Goal: Task Accomplishment & Management: Use online tool/utility

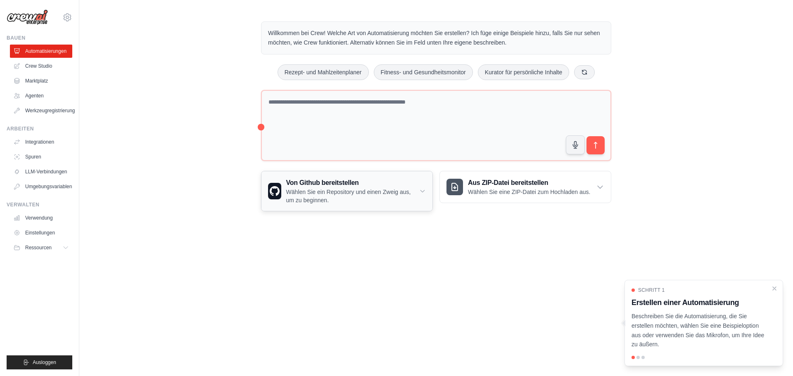
click at [323, 193] on font "Wählen Sie ein Repository und einen Zweig aus, um zu beginnen." at bounding box center [348, 196] width 125 height 15
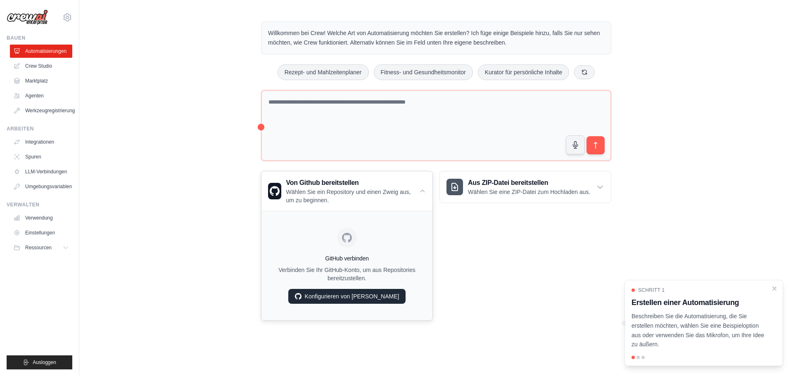
click at [350, 298] on font "Konfigurieren von [PERSON_NAME]" at bounding box center [352, 296] width 95 height 7
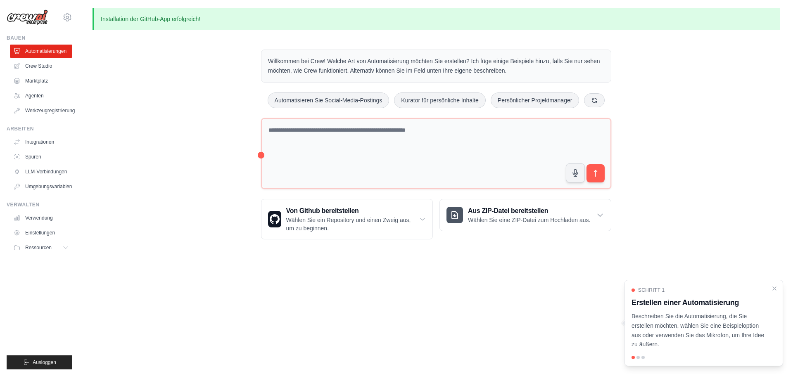
click at [431, 278] on body "torsteneppmann@googlemail.com Einstellungen Bauen Automatisierungen Crew Studio" at bounding box center [396, 188] width 793 height 376
click at [424, 218] on icon at bounding box center [422, 219] width 7 height 8
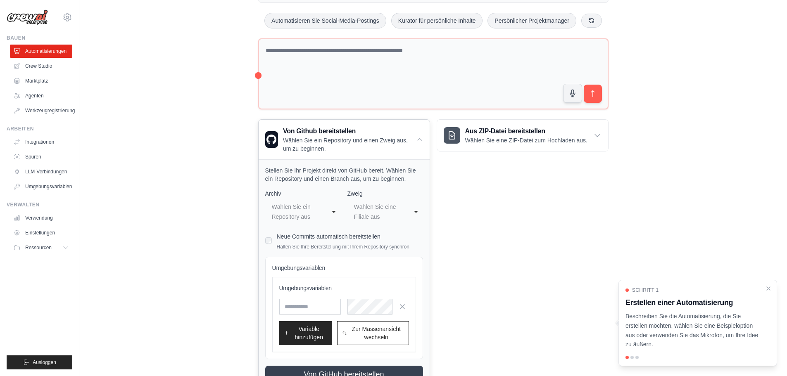
scroll to position [116, 0]
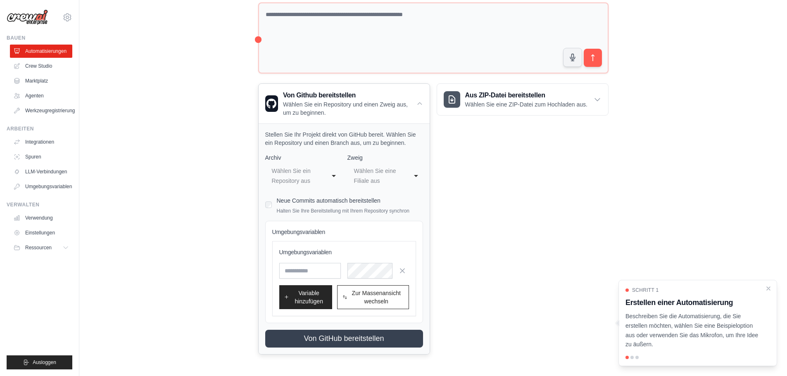
click at [334, 174] on div "**********" at bounding box center [303, 176] width 76 height 25
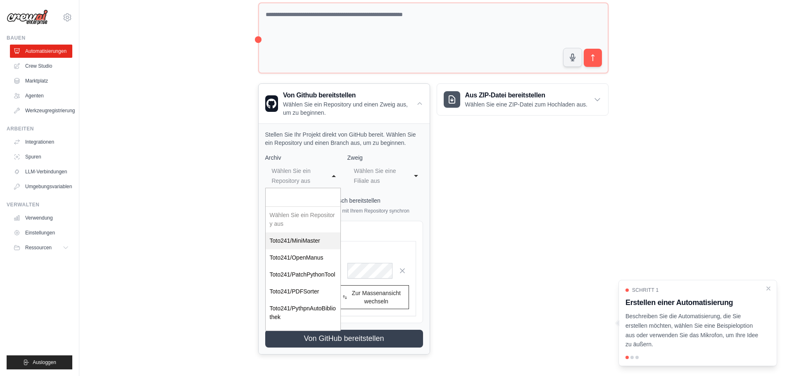
select select "*********"
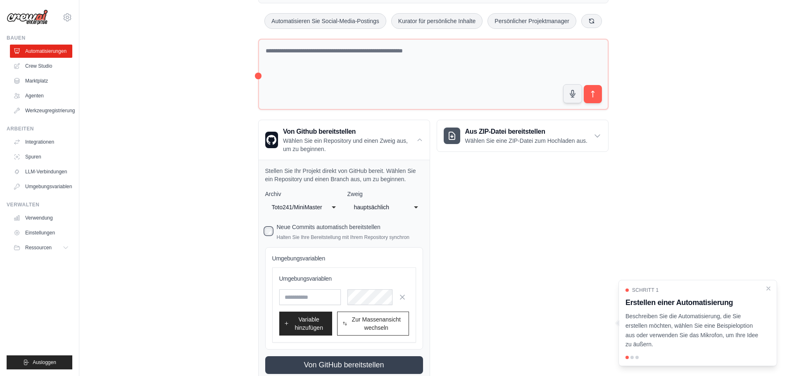
scroll to position [64, 0]
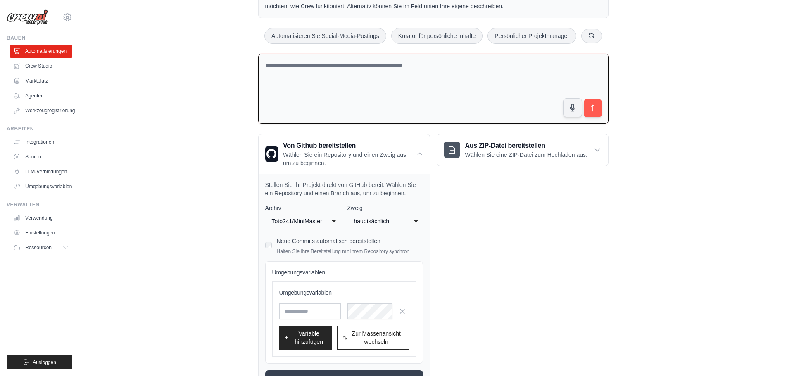
click at [326, 67] on textarea at bounding box center [433, 89] width 350 height 71
type textarea "**********"
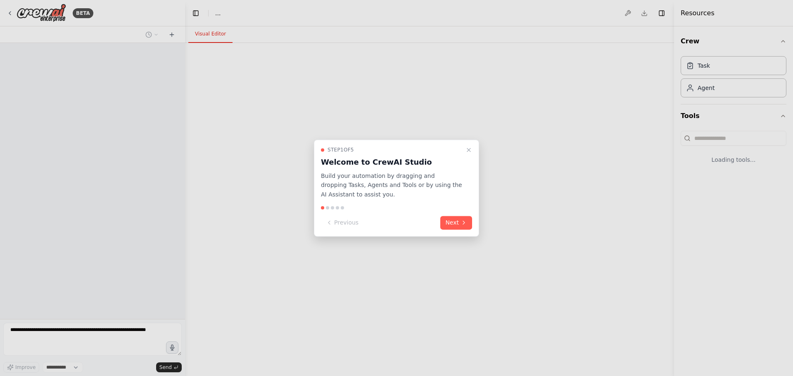
select select "****"
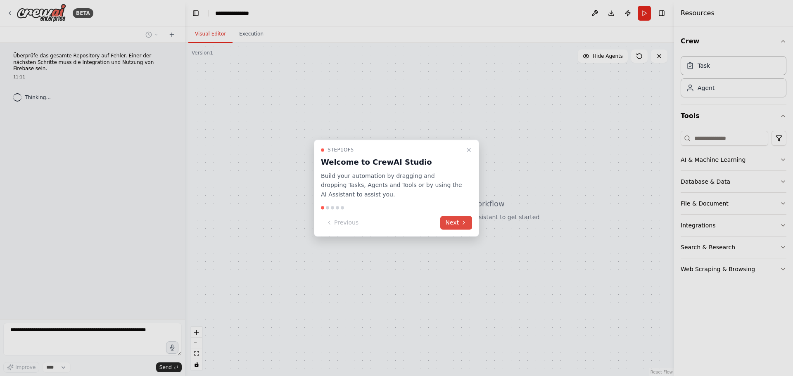
click at [457, 223] on button "Next" at bounding box center [456, 223] width 32 height 14
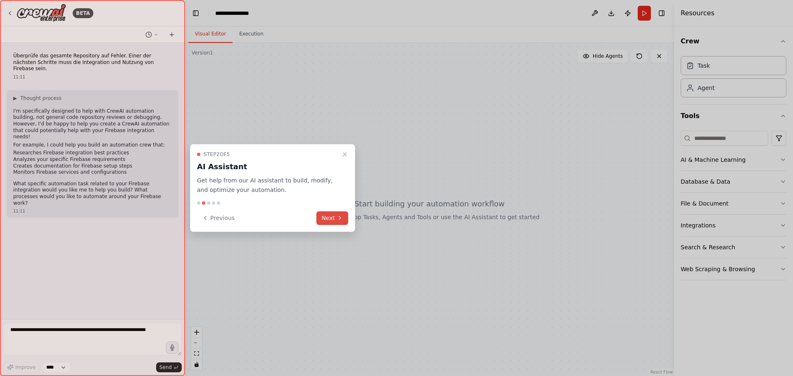
click at [335, 216] on button "Next" at bounding box center [332, 219] width 32 height 14
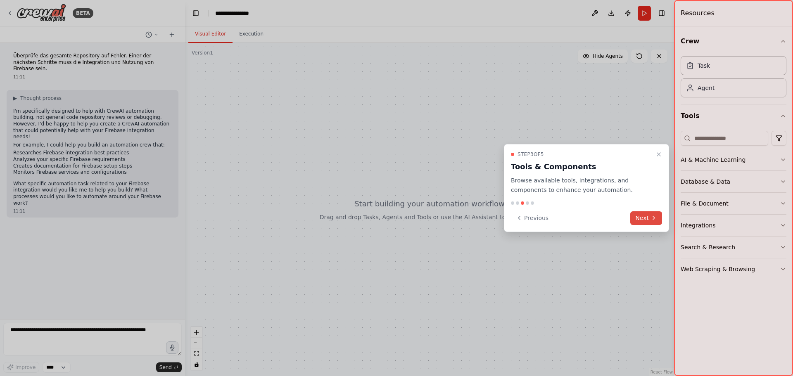
click at [649, 217] on button "Next" at bounding box center [646, 219] width 32 height 14
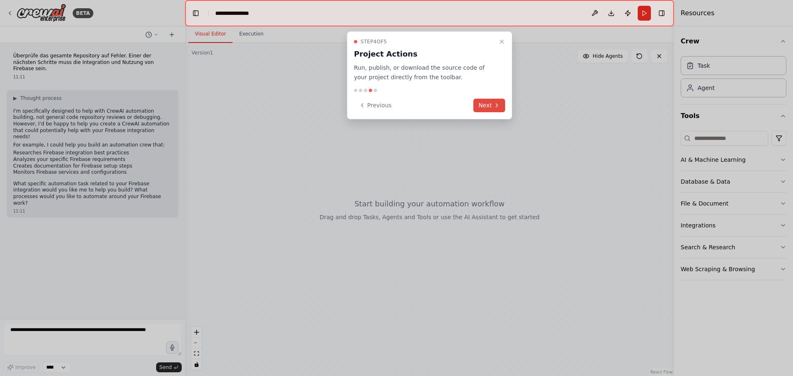
click at [493, 105] on button "Next" at bounding box center [489, 106] width 32 height 14
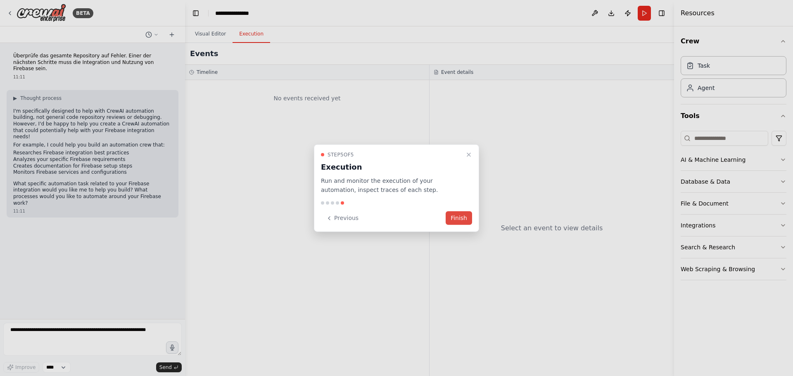
click at [466, 217] on button "Finish" at bounding box center [459, 219] width 26 height 14
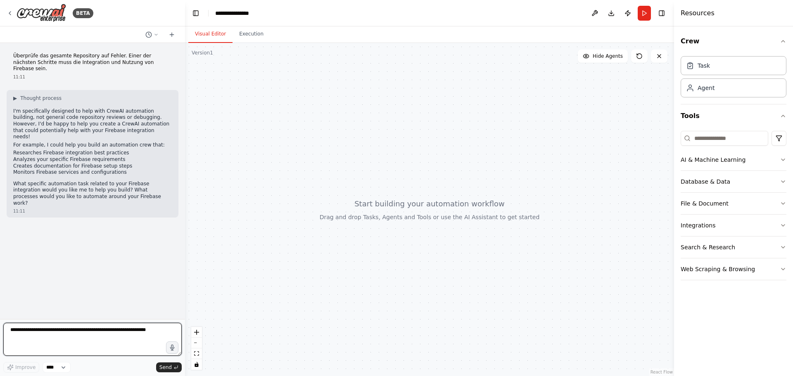
click at [74, 331] on textarea at bounding box center [92, 339] width 178 height 33
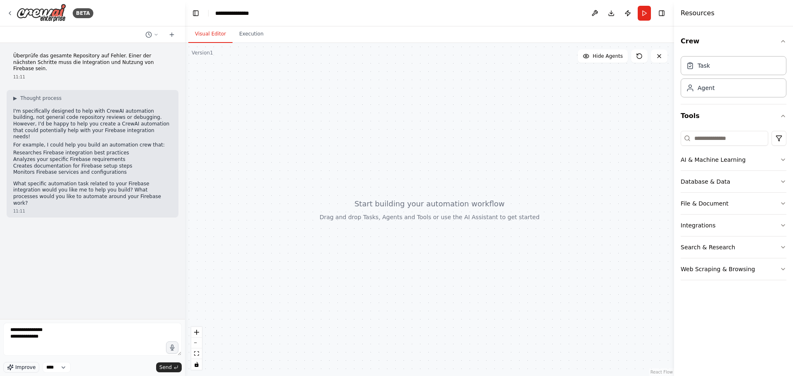
click at [31, 369] on span "Improve" at bounding box center [25, 367] width 20 height 7
type textarea "**********"
click at [66, 368] on select "****" at bounding box center [57, 367] width 28 height 11
click at [168, 368] on span "Send" at bounding box center [165, 367] width 12 height 7
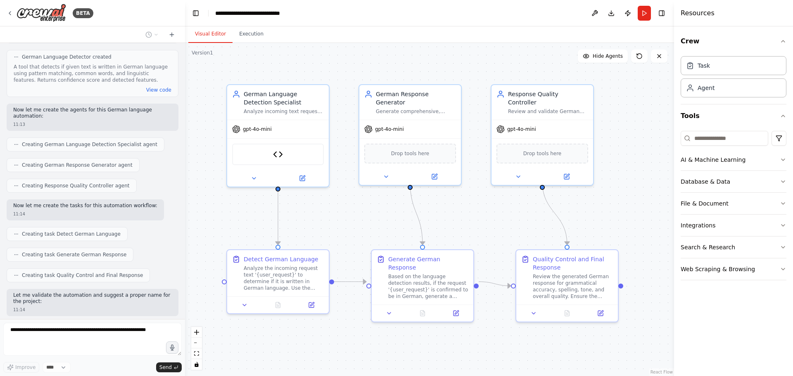
scroll to position [708, 0]
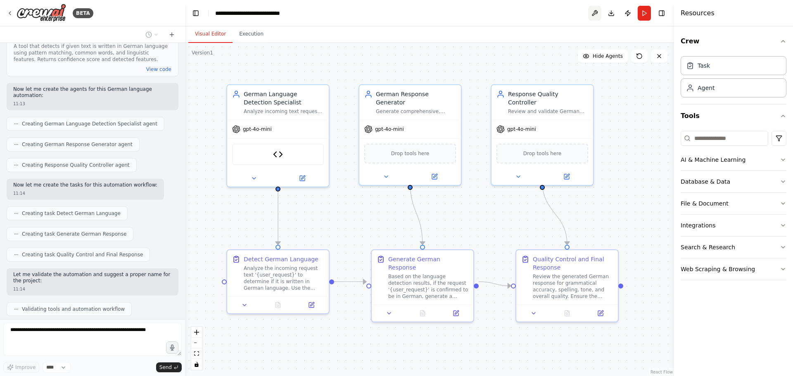
click at [594, 12] on button at bounding box center [594, 13] width 13 height 15
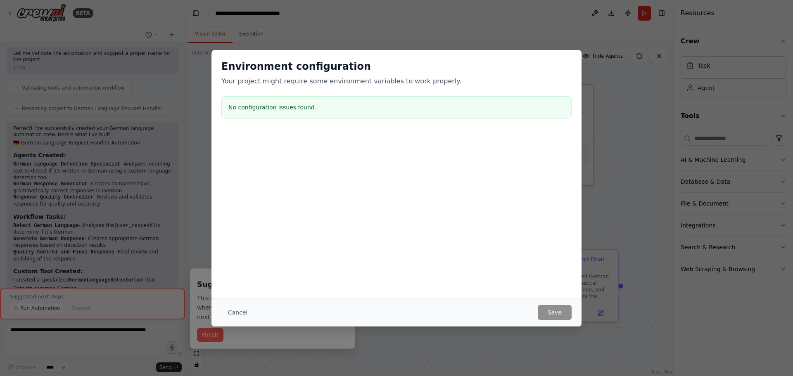
click at [548, 28] on div "Environment configuration Your project might require some environment variables…" at bounding box center [396, 188] width 793 height 376
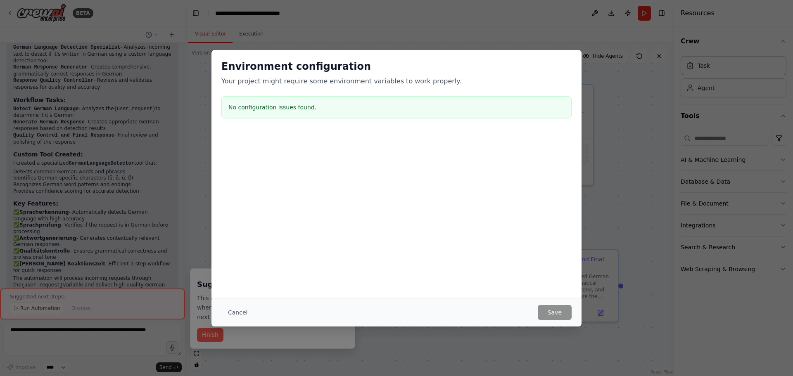
scroll to position [1053, 0]
click at [239, 311] on button "Cancel" at bounding box center [237, 312] width 33 height 15
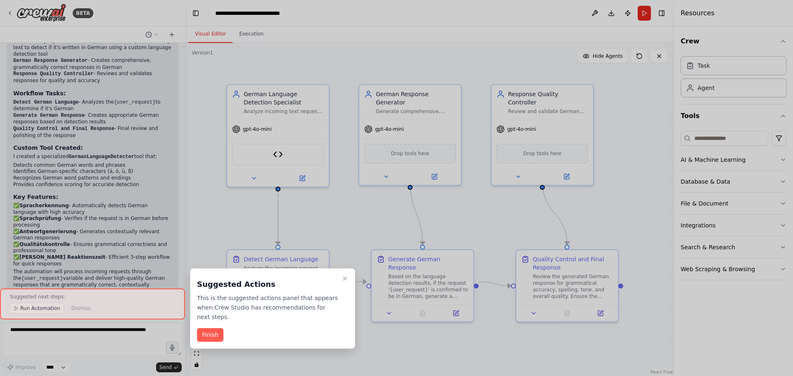
drag, startPoint x: 182, startPoint y: 253, endPoint x: 186, endPoint y: 221, distance: 31.7
click at [186, 221] on div at bounding box center [396, 188] width 793 height 376
click at [216, 328] on button "Finish" at bounding box center [210, 335] width 26 height 14
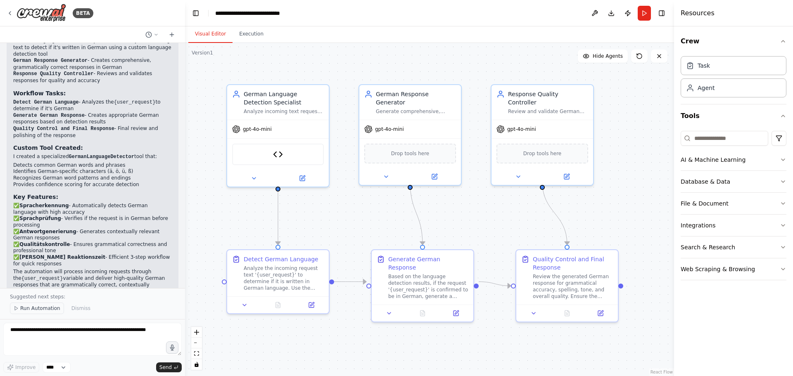
click at [43, 308] on span "Run Automation" at bounding box center [40, 308] width 40 height 7
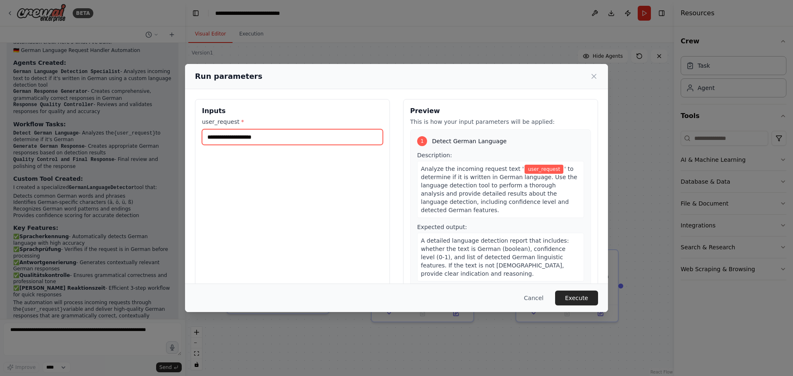
click at [267, 137] on input "user_request *" at bounding box center [292, 137] width 181 height 16
type input "****"
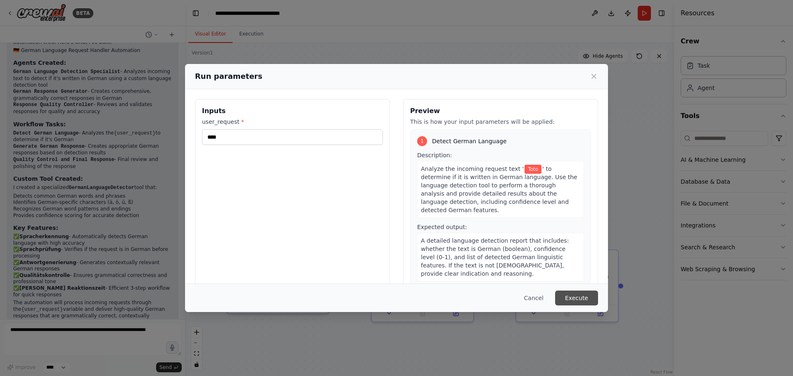
click at [584, 298] on button "Execute" at bounding box center [576, 298] width 43 height 15
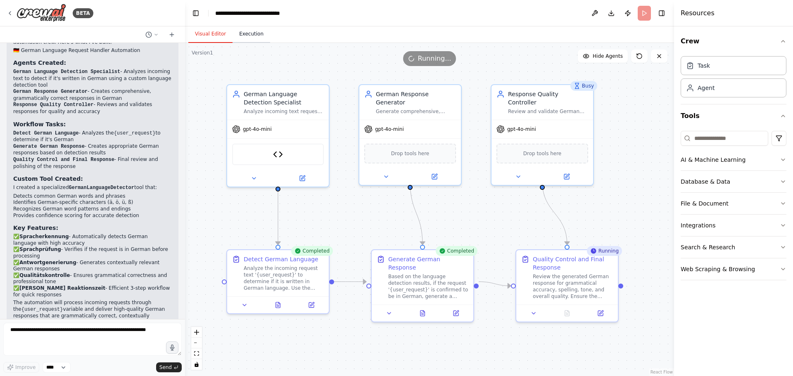
click at [249, 31] on button "Execution" at bounding box center [252, 34] width 38 height 17
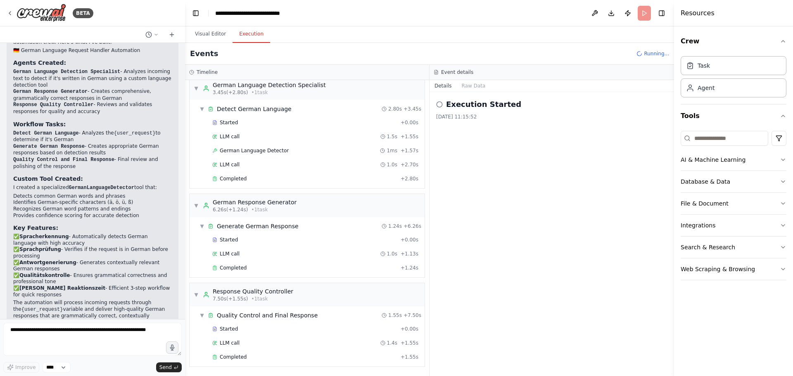
scroll to position [1053, 0]
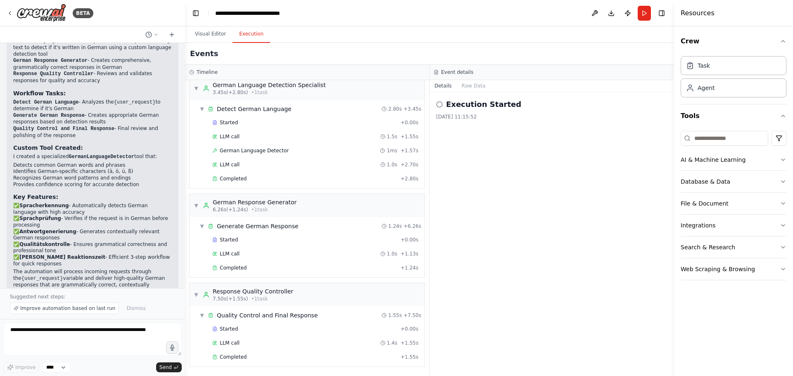
click at [438, 103] on icon at bounding box center [439, 104] width 7 height 7
click at [65, 308] on span "Improve automation based on last run" at bounding box center [67, 308] width 95 height 7
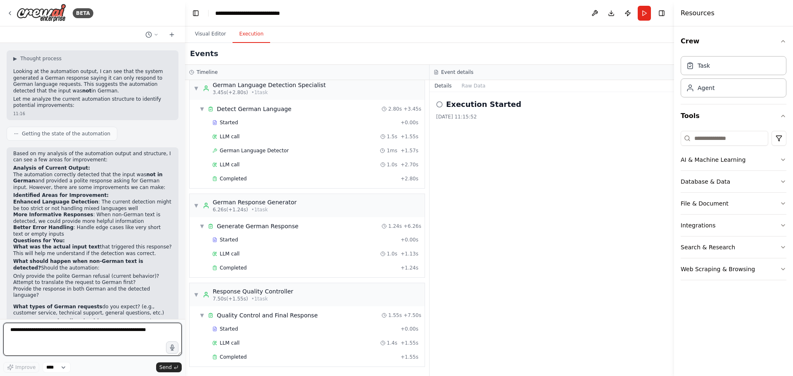
scroll to position [1383, 0]
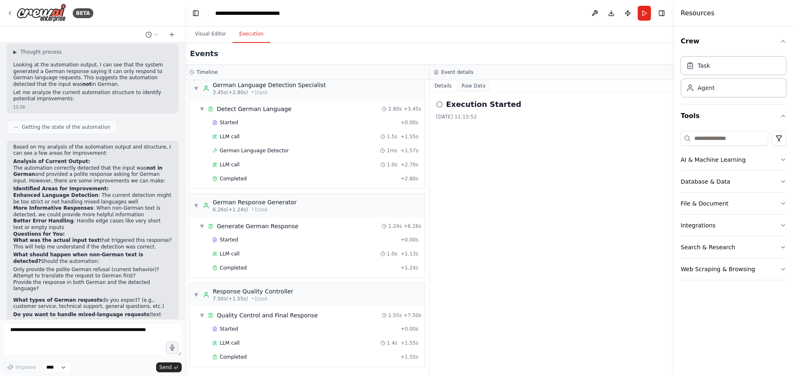
click at [478, 85] on button "Raw Data" at bounding box center [474, 86] width 34 height 12
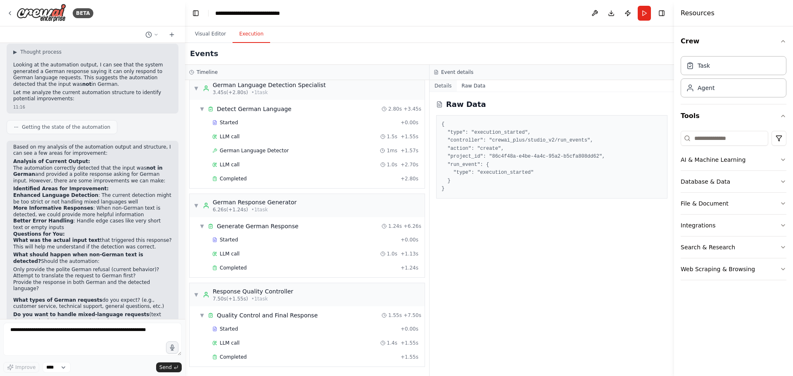
click at [445, 86] on button "Details" at bounding box center [443, 86] width 27 height 12
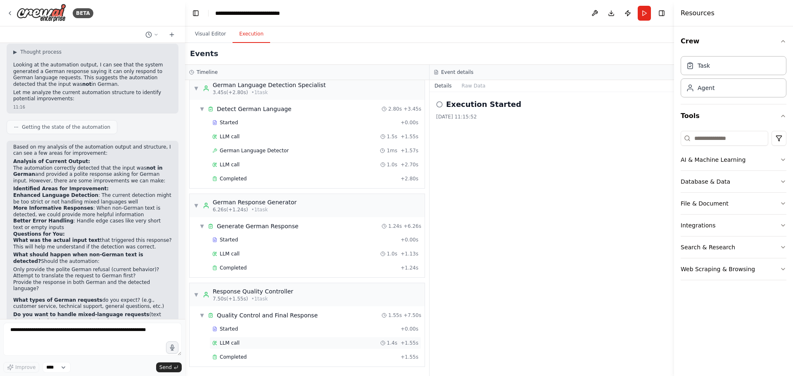
click at [231, 342] on span "LLM call" at bounding box center [230, 343] width 20 height 7
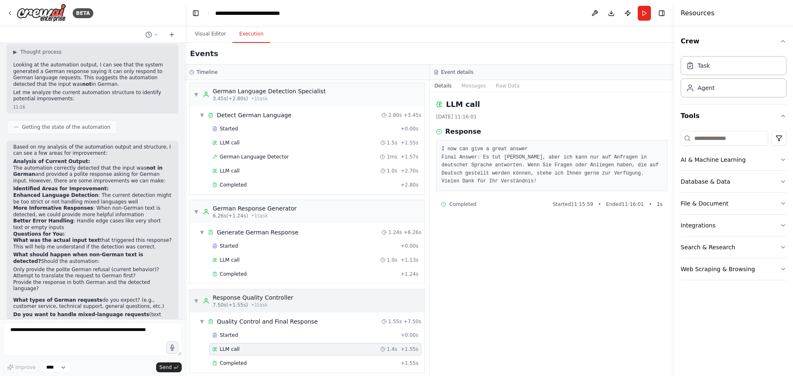
scroll to position [0, 0]
click at [242, 131] on div "Started" at bounding box center [304, 130] width 185 height 7
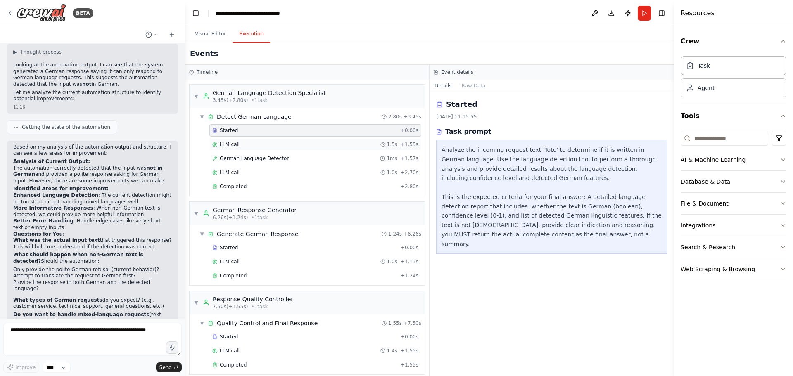
click at [237, 144] on span "LLM call" at bounding box center [230, 144] width 20 height 7
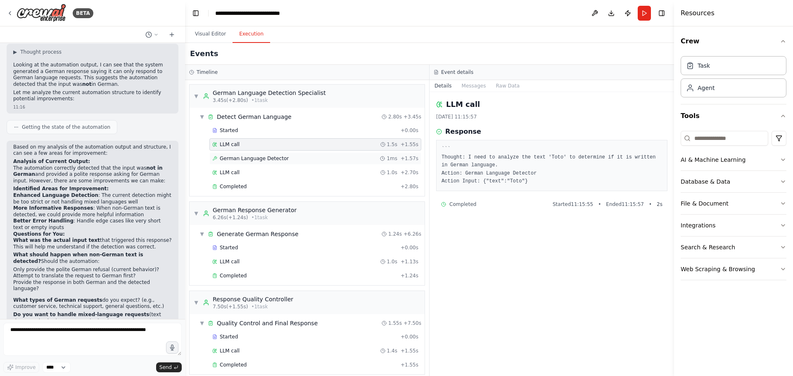
click at [235, 162] on div "German Language Detector 1ms + 1.57s" at bounding box center [315, 158] width 212 height 12
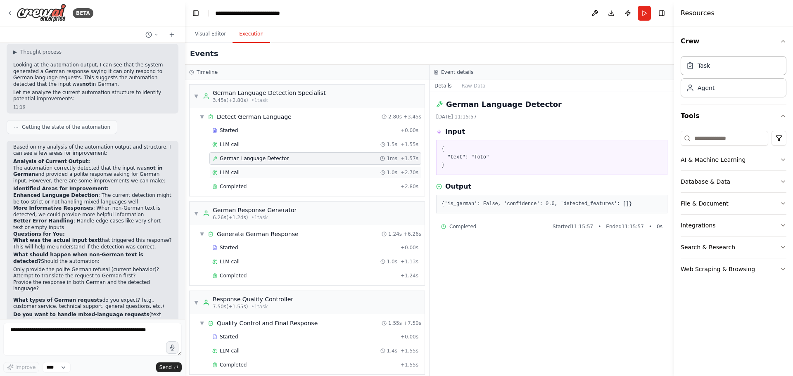
click at [235, 173] on span "LLM call" at bounding box center [230, 172] width 20 height 7
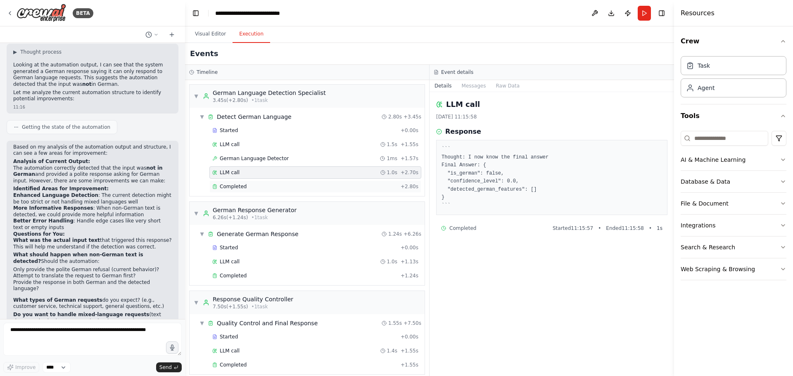
click at [235, 187] on span "Completed" at bounding box center [233, 186] width 27 height 7
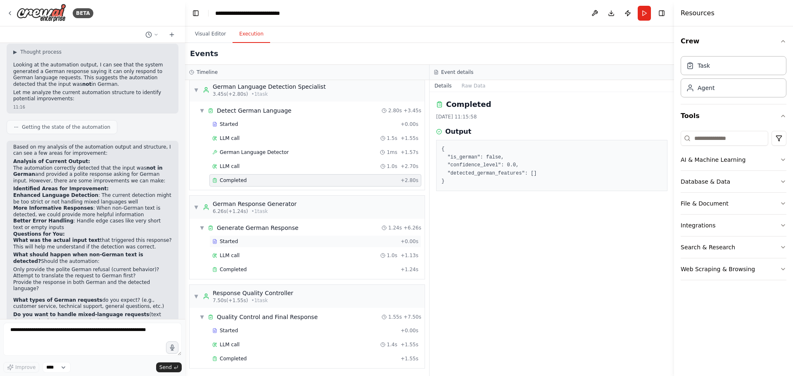
scroll to position [8, 0]
click at [731, 87] on div "Agent" at bounding box center [734, 87] width 106 height 19
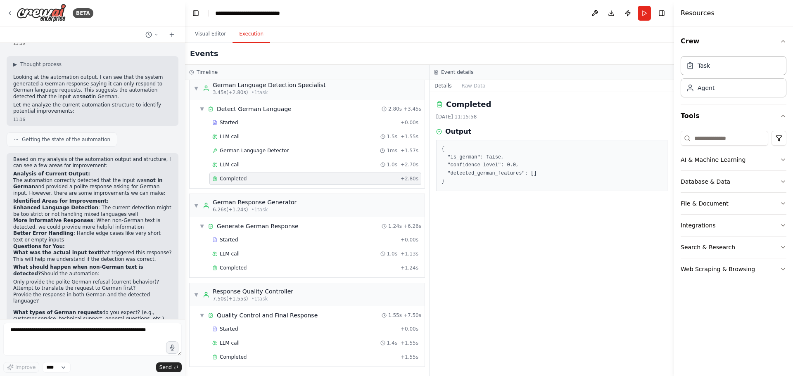
scroll to position [1383, 0]
